Goal: Answer question/provide support

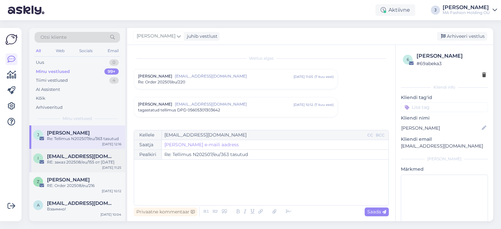
scroll to position [244, 0]
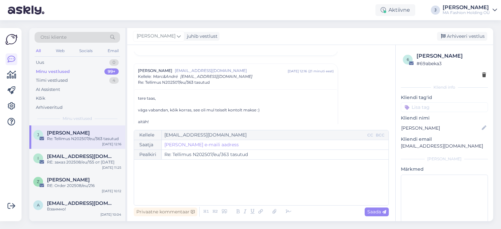
click at [60, 45] on div "Otsi kliente" at bounding box center [77, 39] width 85 height 15
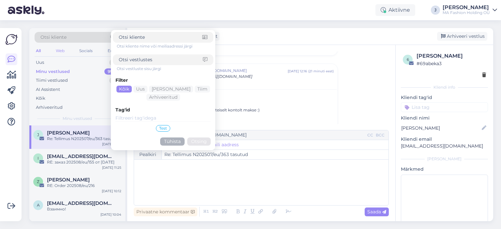
click at [59, 50] on div "Web" at bounding box center [59, 51] width 11 height 8
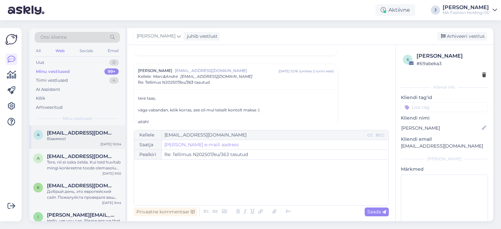
click at [72, 137] on div "Взаимно!" at bounding box center [84, 139] width 74 height 6
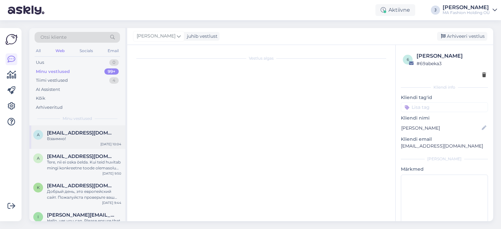
scroll to position [587, 0]
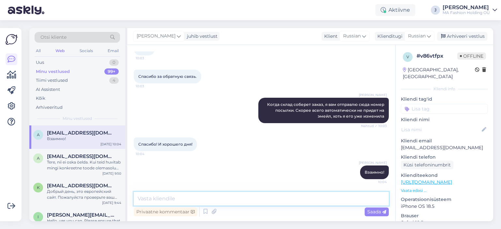
click at [230, 203] on textarea at bounding box center [261, 199] width 255 height 14
paste textarea "05605564953804"
type textarea "Номер отслеживания DPD 05605564953804."
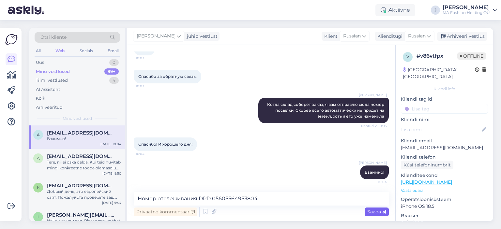
click at [383, 213] on icon at bounding box center [384, 212] width 4 height 4
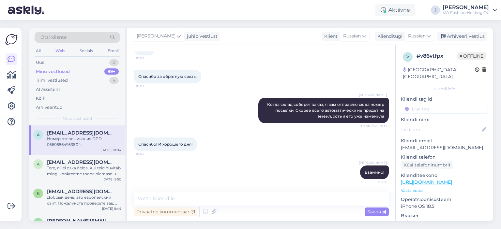
scroll to position [615, 0]
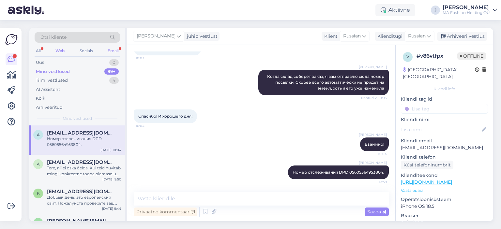
click at [111, 51] on div "Email" at bounding box center [113, 51] width 14 height 8
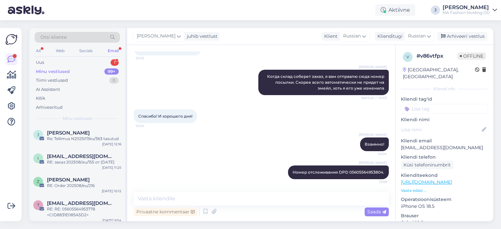
click at [83, 123] on div "Otsi kliente All Web Socials Email Uus 1 Minu vestlused 99+ Tiimi vestlused 0 A…" at bounding box center [77, 77] width 96 height 98
click at [84, 60] on div "Uus 1" at bounding box center [77, 62] width 85 height 9
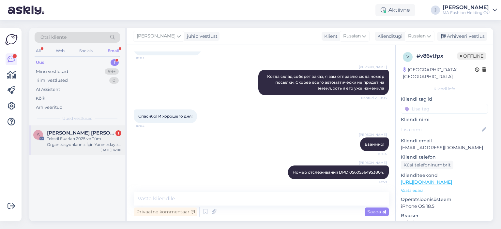
click at [85, 134] on span "[PERSON_NAME] [PERSON_NAME]" at bounding box center [81, 133] width 68 height 6
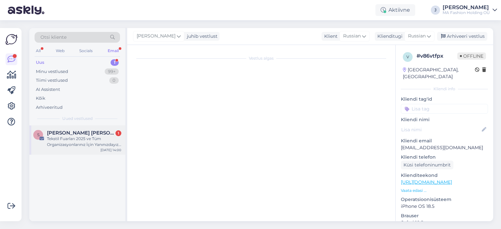
scroll to position [0, 0]
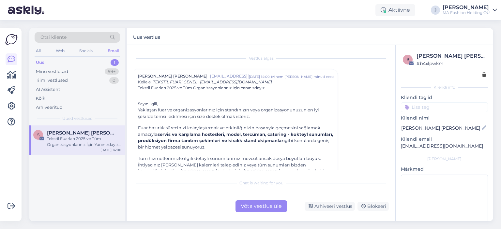
click at [258, 201] on div "Võta vestlus üle" at bounding box center [262, 207] width 52 height 12
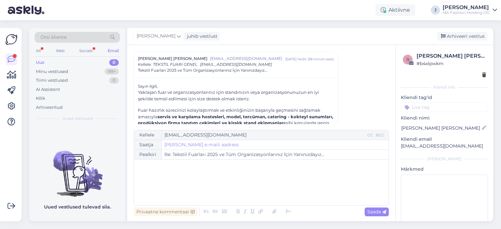
click at [81, 45] on div "Otsi kliente" at bounding box center [77, 39] width 85 height 15
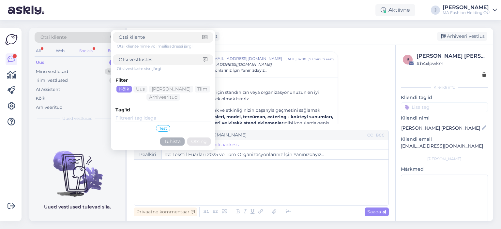
click at [80, 47] on div "Socials" at bounding box center [86, 51] width 16 height 8
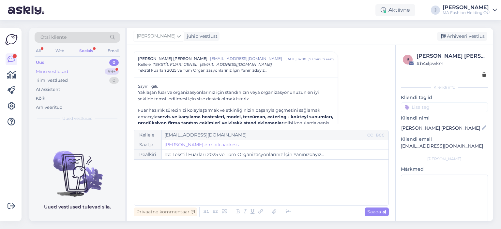
click at [92, 68] on div "Minu vestlused 99+" at bounding box center [77, 71] width 85 height 9
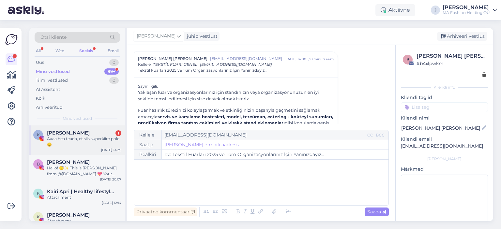
click at [89, 140] on div "Aaaa hea teada, et siis superkiire pole 😊" at bounding box center [84, 142] width 74 height 12
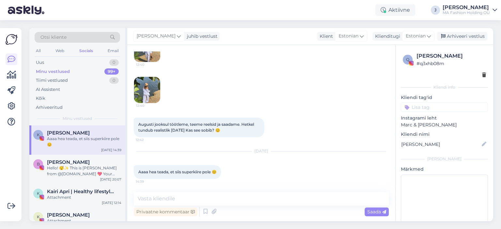
click at [44, 52] on div "All Web Socials Email" at bounding box center [77, 52] width 85 height 10
click at [38, 49] on div "All" at bounding box center [39, 51] width 8 height 8
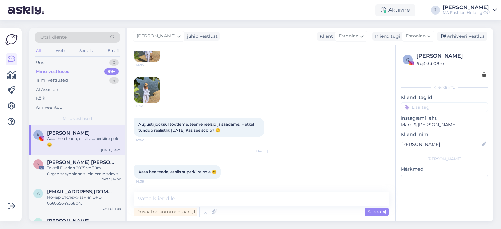
click at [48, 48] on div "All Web Socials Email" at bounding box center [77, 52] width 85 height 10
drag, startPoint x: 50, startPoint y: 53, endPoint x: 46, endPoint y: 52, distance: 4.0
click at [49, 53] on div "All Web Socials Email" at bounding box center [77, 52] width 85 height 10
drag, startPoint x: 46, startPoint y: 52, endPoint x: 40, endPoint y: 51, distance: 5.4
click at [45, 52] on div "All Web Socials Email" at bounding box center [77, 52] width 85 height 10
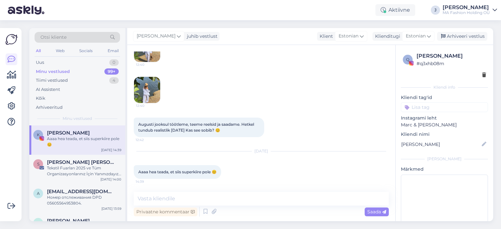
click at [40, 51] on div "All" at bounding box center [39, 51] width 8 height 8
click at [70, 62] on div "Uus 1" at bounding box center [77, 62] width 85 height 9
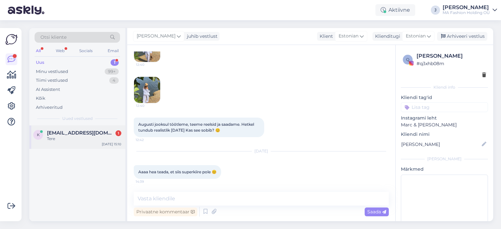
click at [100, 139] on div "Tere" at bounding box center [84, 139] width 74 height 6
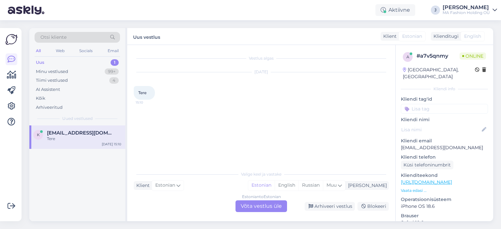
click at [67, 178] on div "k [EMAIL_ADDRESS][DOMAIN_NAME] Tere [DATE] 15:10" at bounding box center [77, 174] width 96 height 96
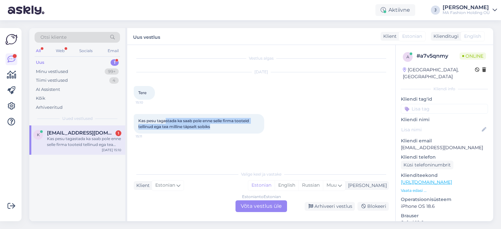
drag, startPoint x: 218, startPoint y: 129, endPoint x: 151, endPoint y: 126, distance: 66.6
click at [153, 121] on div "Kas pesu tagastada ka saab pole enne selle firma tooteid tellinud ega tea milli…" at bounding box center [199, 124] width 131 height 20
click at [201, 128] on span "Kas pesu tagastada ka saab pole enne selle firma tooteid tellinud ega tea milli…" at bounding box center [194, 123] width 112 height 11
drag, startPoint x: 221, startPoint y: 131, endPoint x: 134, endPoint y: 118, distance: 87.8
click at [135, 117] on div "Kas pesu tagastada ka saab pole enne selle firma tooteid tellinud ega tea milli…" at bounding box center [199, 124] width 131 height 20
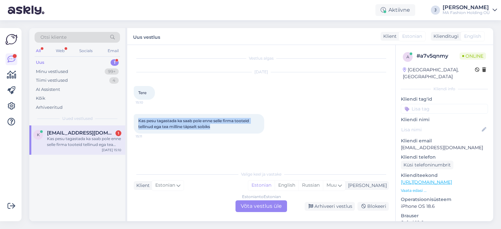
click at [175, 117] on div "Kas pesu tagastada ka saab pole enne selle firma tooteid tellinud ega tea milli…" at bounding box center [199, 124] width 131 height 20
drag, startPoint x: 203, startPoint y: 125, endPoint x: 122, endPoint y: 112, distance: 82.0
click at [122, 109] on div "Otsi kliente All Web Socials Email Uus 1 Minu vestlused 99+ Tiimi vestlused 4 A…" at bounding box center [261, 125] width 464 height 194
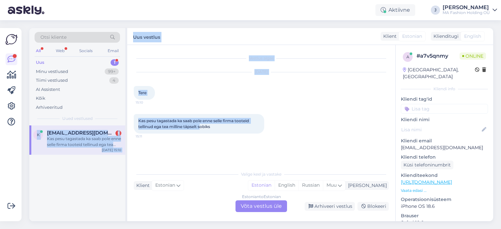
click at [178, 129] on span "Kas pesu tagastada ka saab pole enne selle firma tooteid tellinud ega tea milli…" at bounding box center [194, 123] width 112 height 11
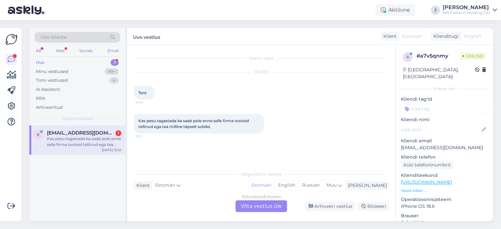
click at [271, 204] on div "Estonian to Estonian Võta vestlus üle" at bounding box center [262, 207] width 52 height 12
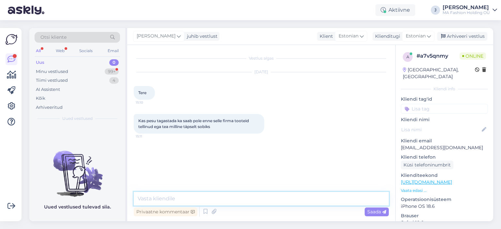
click at [265, 200] on textarea at bounding box center [261, 199] width 255 height 14
paste textarea "Jah, meie e-poest ostetud tooteid, sh pesu ja rannarõivaid, on vajadusel võimal…"
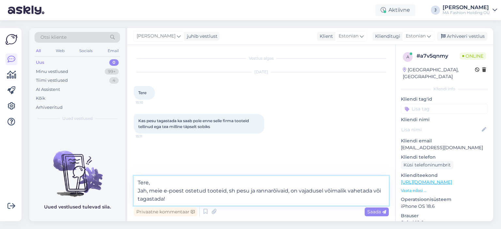
click at [143, 191] on textarea "Tere, Jah, meie e-poest ostetud tooteid, sh pesu ja rannarõivaid, on vajadusel …" at bounding box center [261, 191] width 255 height 30
click at [142, 191] on textarea "Tere, Jah, meie e-poest ostetud tooteid, sh pesu ja rannarõivaid, on vajadusel …" at bounding box center [261, 191] width 255 height 30
click at [141, 190] on textarea "Tere, Jah, meie e-poest ostetud tooteid, sh pesu ja rannarõivaid, on vajadusel …" at bounding box center [261, 191] width 255 height 30
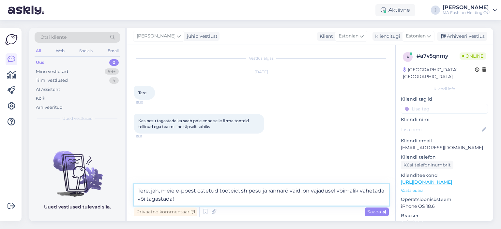
drag, startPoint x: 286, startPoint y: 199, endPoint x: 280, endPoint y: 196, distance: 6.9
click at [286, 197] on textarea "Tere, jah, meie e-poest ostetud tooteid, sh pesu ja rannarõivaid, on vajadusel …" at bounding box center [261, 195] width 255 height 22
paste textarea "Oluline on, et tooteid oleksid proovitud hügieeninõudeid järgides ning need ole…"
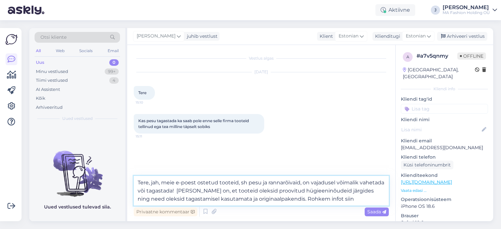
paste textarea "[URL][DOMAIN_NAME]"
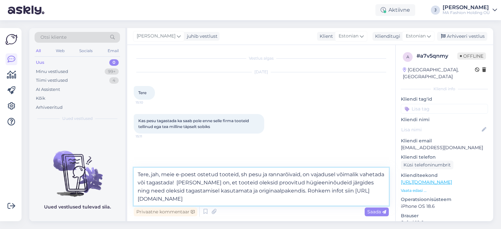
drag, startPoint x: 219, startPoint y: 174, endPoint x: 246, endPoint y: 175, distance: 26.8
click at [246, 175] on textarea "Tere, jah, meie e-poest ostetud tooteid, sh pesu ja rannarõivaid, on vajadusel …" at bounding box center [261, 187] width 255 height 38
drag, startPoint x: 235, startPoint y: 175, endPoint x: 273, endPoint y: 177, distance: 37.9
click at [273, 177] on textarea "Tere, jah, meie e-poest ostetud pesu ja rannarõivaid, on vajadusel võimalik vah…" at bounding box center [261, 187] width 255 height 38
type textarea "Tere, jah, meie e-poest ostetud pesu on vajadusel võimalik vahetada või tagasta…"
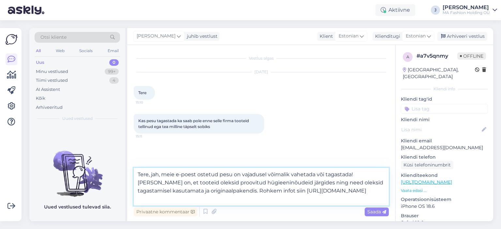
click at [270, 184] on textarea "Tere, jah, meie e-poest ostetud pesu on vajadusel võimalik vahetada või tagasta…" at bounding box center [261, 187] width 255 height 38
click at [338, 176] on textarea "Tere, jah, meie e-poest ostetud pesu on vajadusel võimalik vahetada või tagasta…" at bounding box center [261, 187] width 255 height 38
click at [302, 199] on textarea "Tere, jah, meie e-poest ostetud pesu on vajadusel võimalik vahetada või tagasta…" at bounding box center [261, 187] width 255 height 38
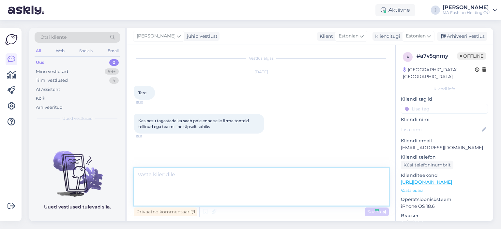
scroll to position [6, 0]
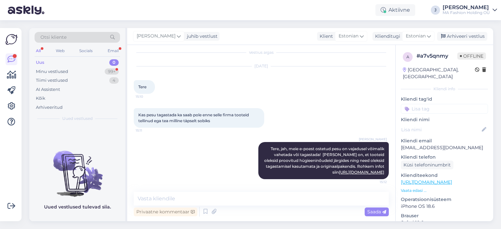
click at [94, 66] on div "Uus 0" at bounding box center [77, 62] width 85 height 9
click at [93, 72] on div "Minu vestlused 99+" at bounding box center [77, 71] width 85 height 9
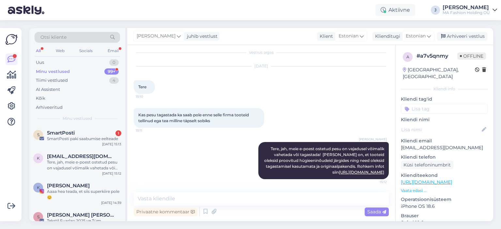
click at [82, 118] on span "Minu vestlused" at bounding box center [77, 119] width 29 height 6
click at [77, 133] on div "SmartPosti 1" at bounding box center [84, 133] width 74 height 6
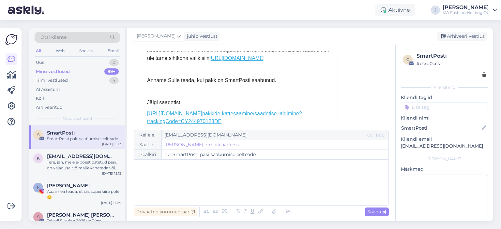
scroll to position [1081, 0]
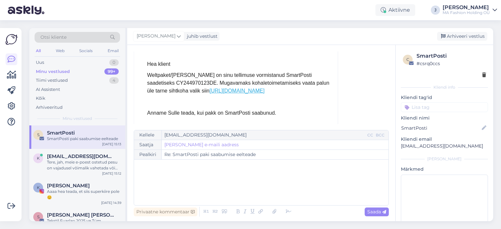
click at [209, 88] on link "[URL][DOMAIN_NAME]" at bounding box center [236, 91] width 55 height 6
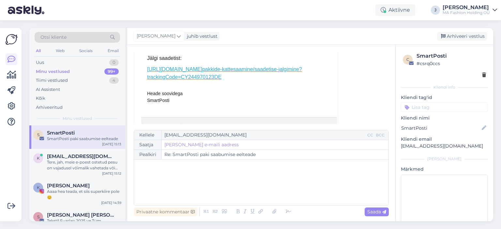
scroll to position [1146, 0]
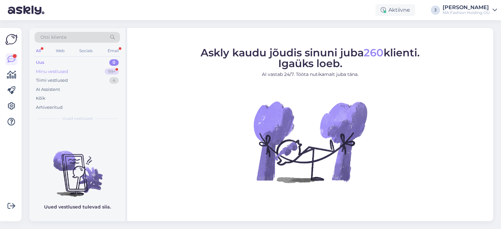
click at [98, 68] on div "Minu vestlused 99+" at bounding box center [77, 71] width 85 height 9
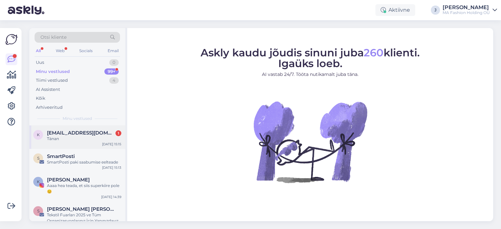
click at [95, 129] on div "k [EMAIL_ADDRESS][DOMAIN_NAME] 1 Tänan [DATE] 15:15" at bounding box center [77, 137] width 96 height 23
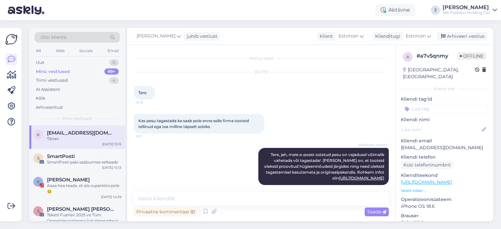
scroll to position [34, 0]
